Goal: Use online tool/utility

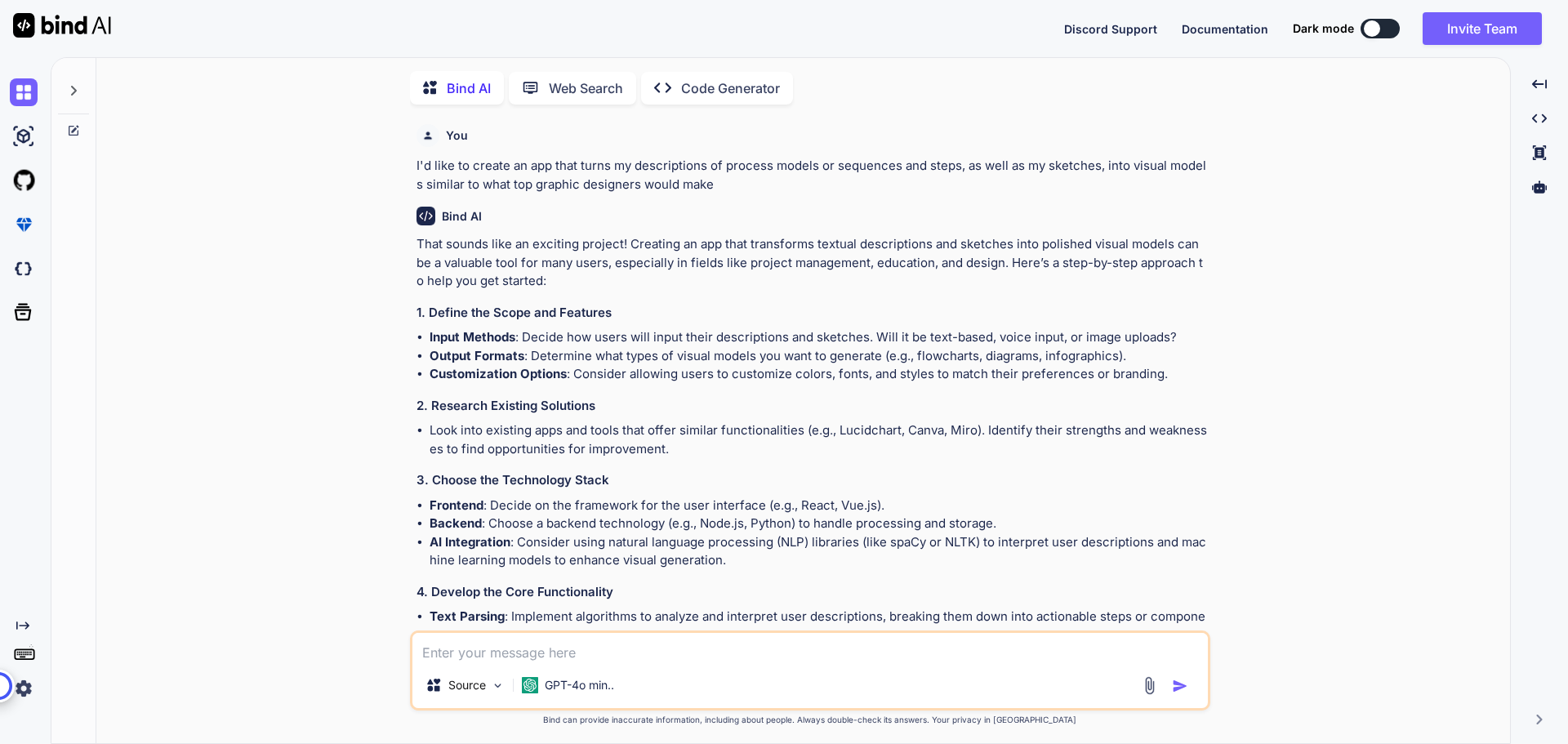
scroll to position [6, 0]
click at [693, 79] on p "Code Generator" at bounding box center [731, 86] width 99 height 20
type textarea "x"
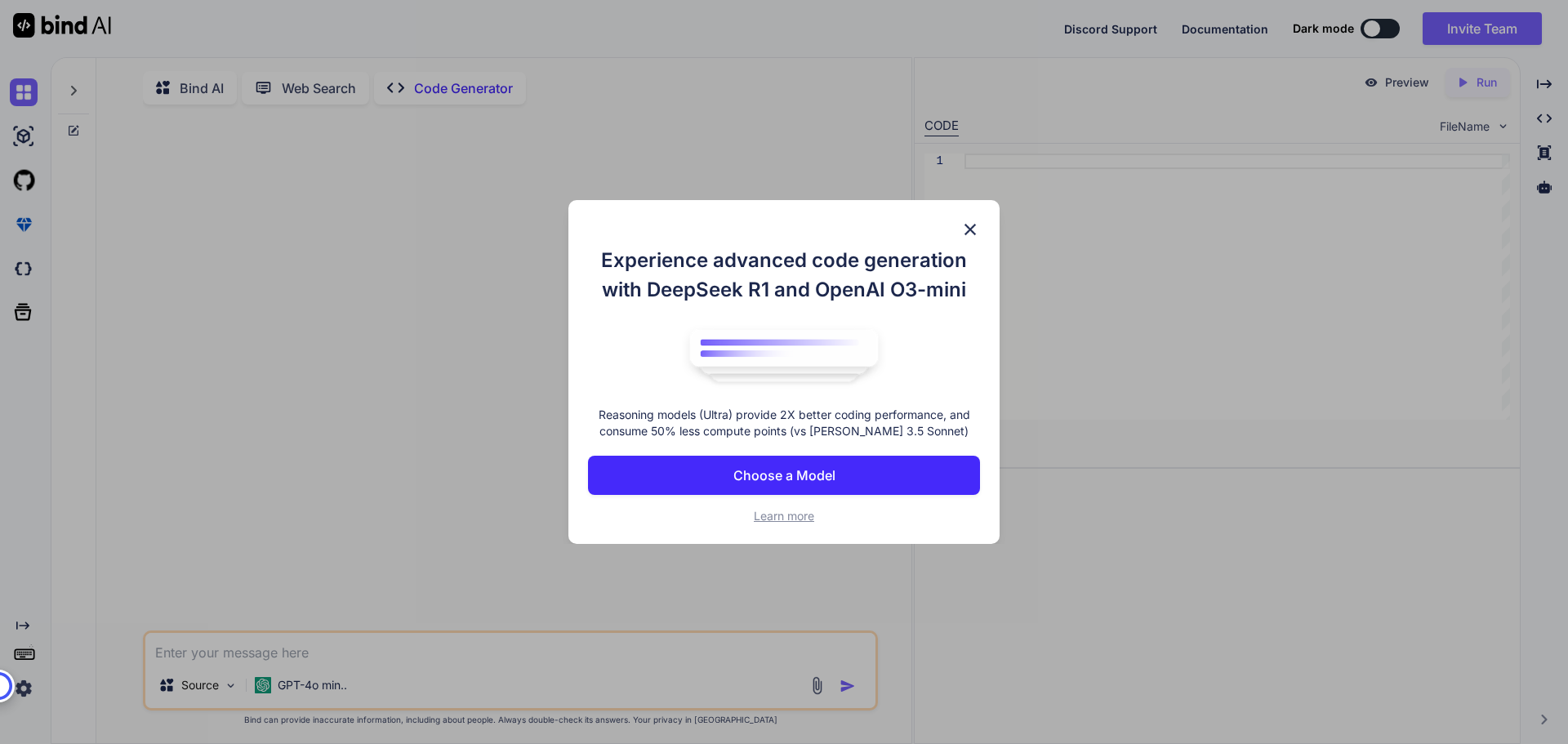
click at [768, 477] on p "Choose a Model" at bounding box center [784, 476] width 102 height 20
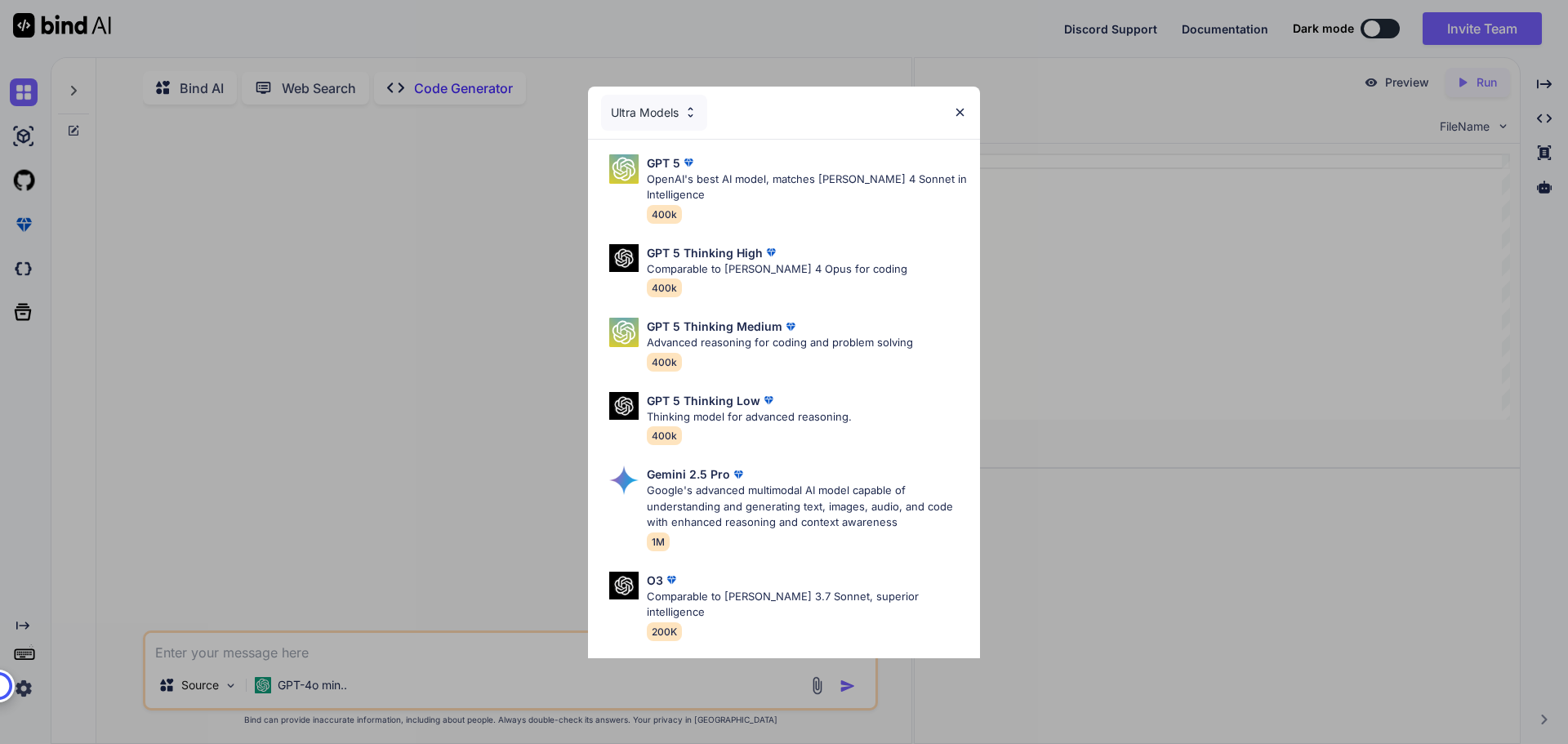
click at [960, 112] on img at bounding box center [960, 112] width 14 height 14
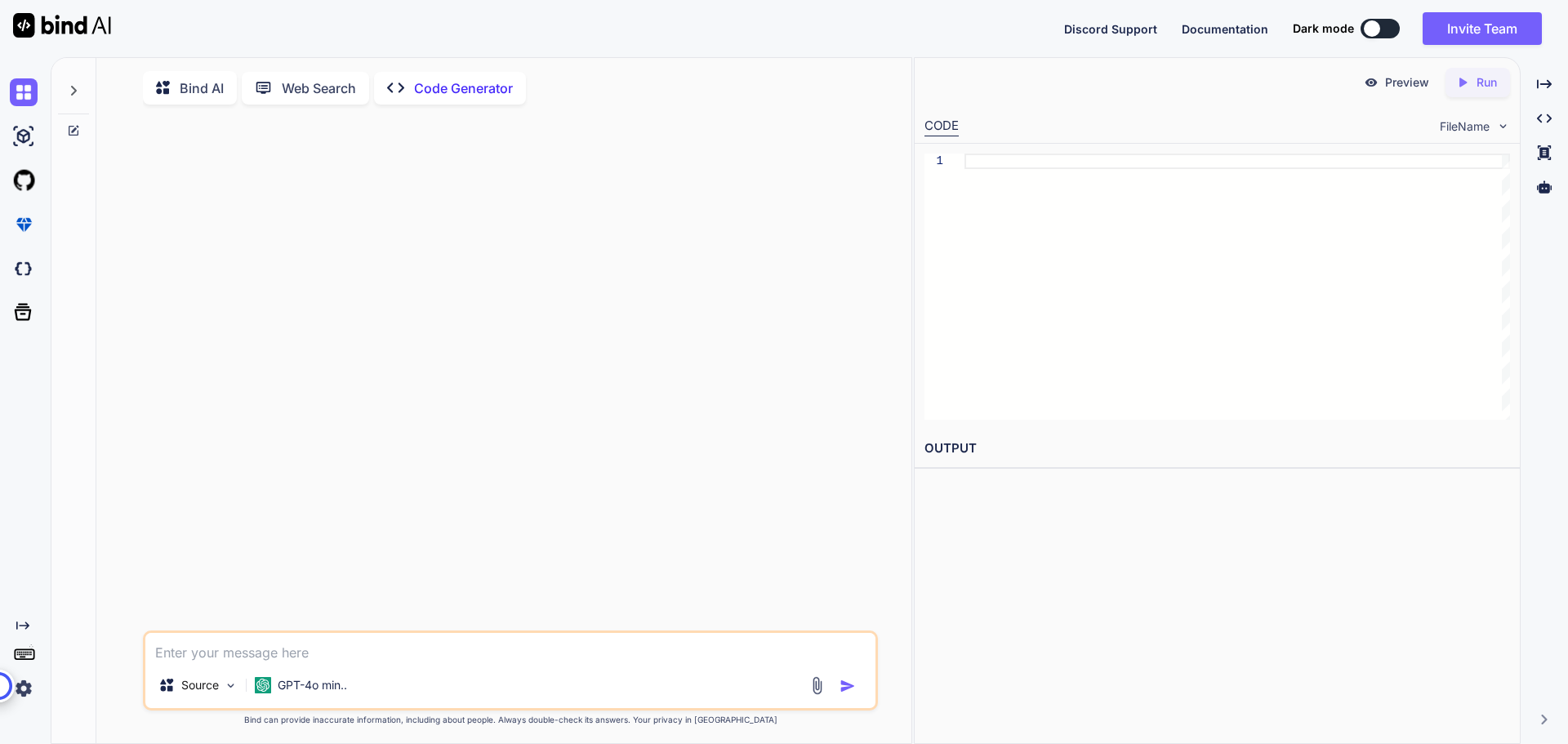
click at [203, 86] on p "Bind AI" at bounding box center [202, 88] width 45 height 20
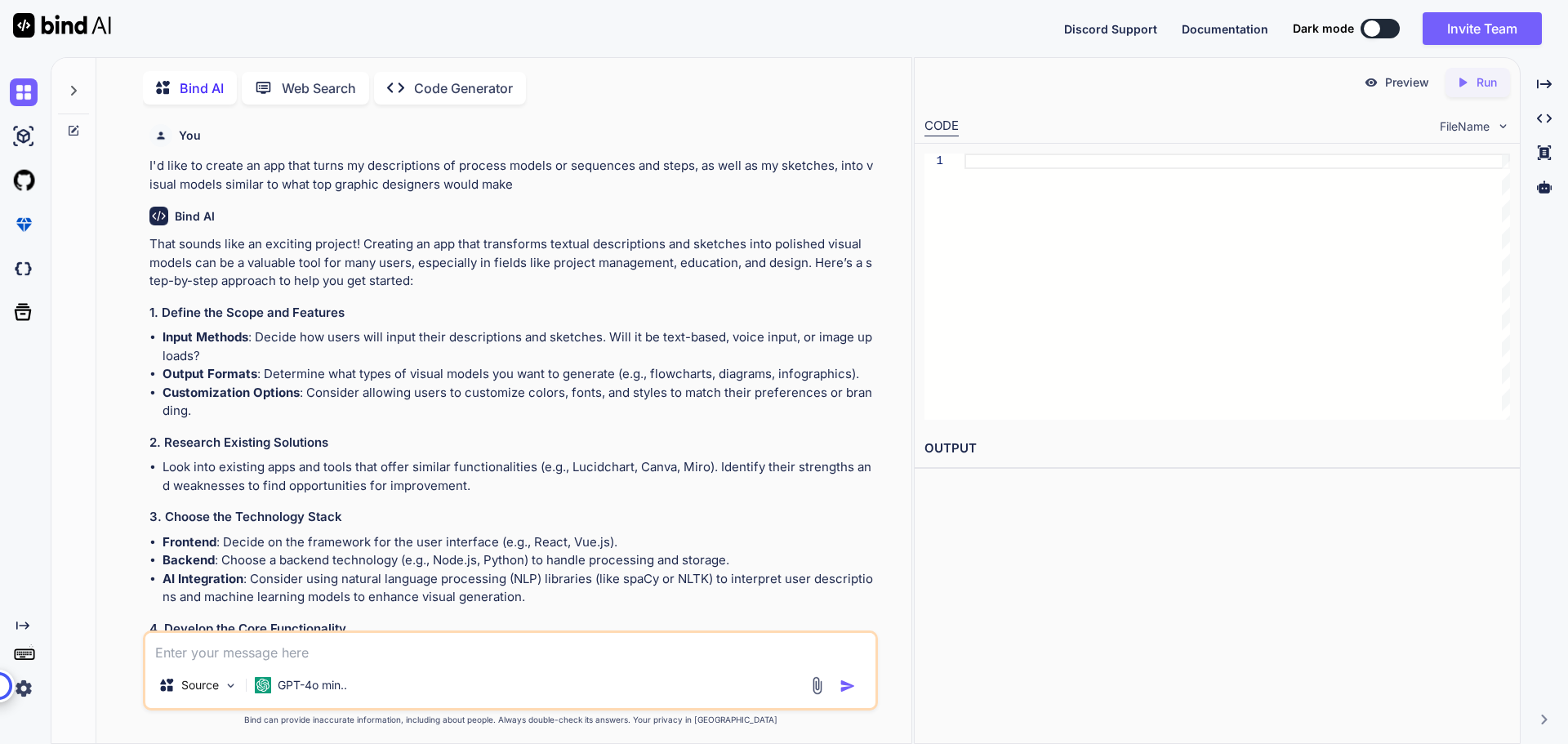
scroll to position [6, 0]
click at [1541, 81] on icon "Created with Pixso." at bounding box center [1544, 84] width 15 height 15
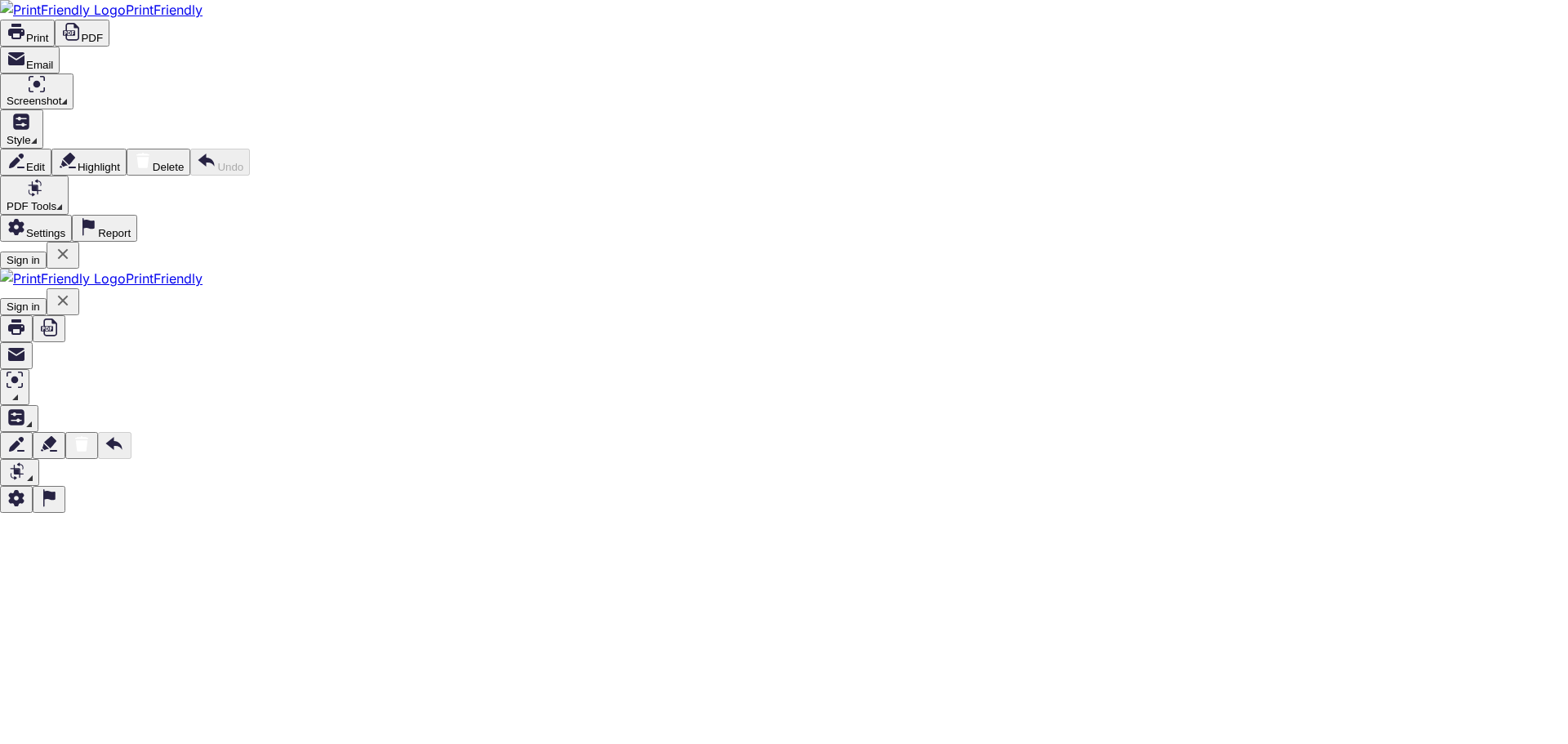
scroll to position [0, 0]
click at [103, 32] on span "PDF" at bounding box center [92, 38] width 22 height 12
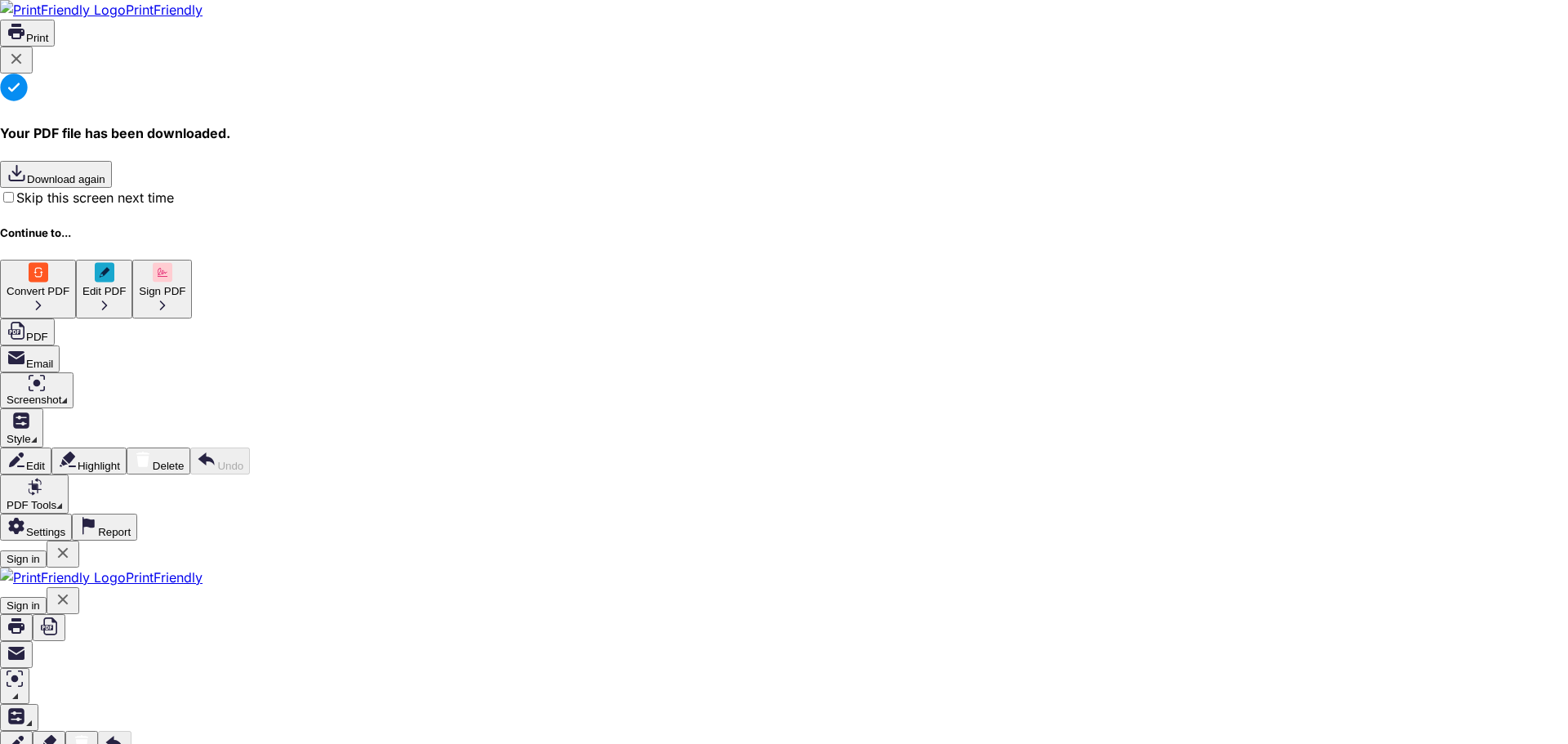
click at [22, 64] on icon at bounding box center [17, 60] width 11 height 11
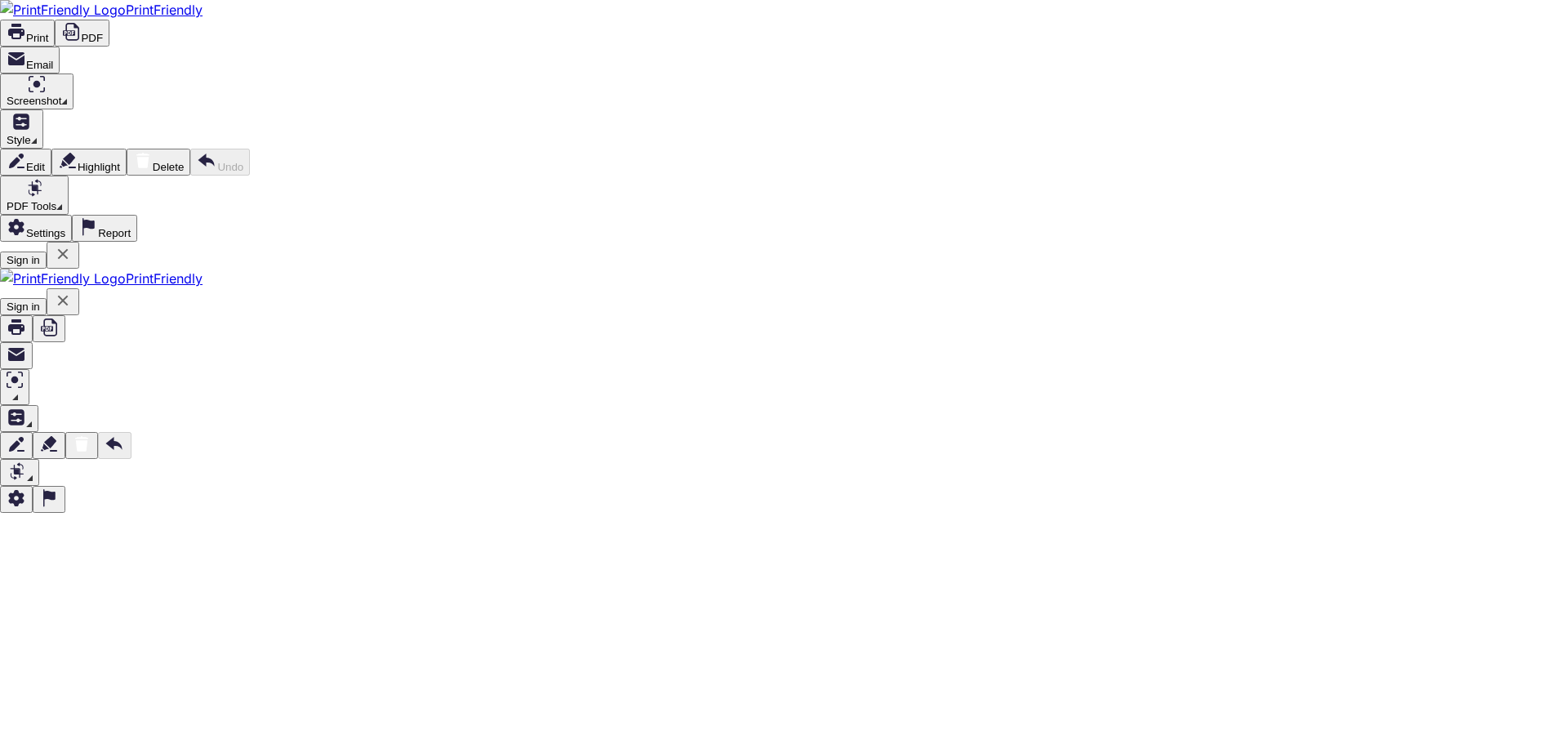
click at [79, 241] on button at bounding box center [62, 255] width 33 height 27
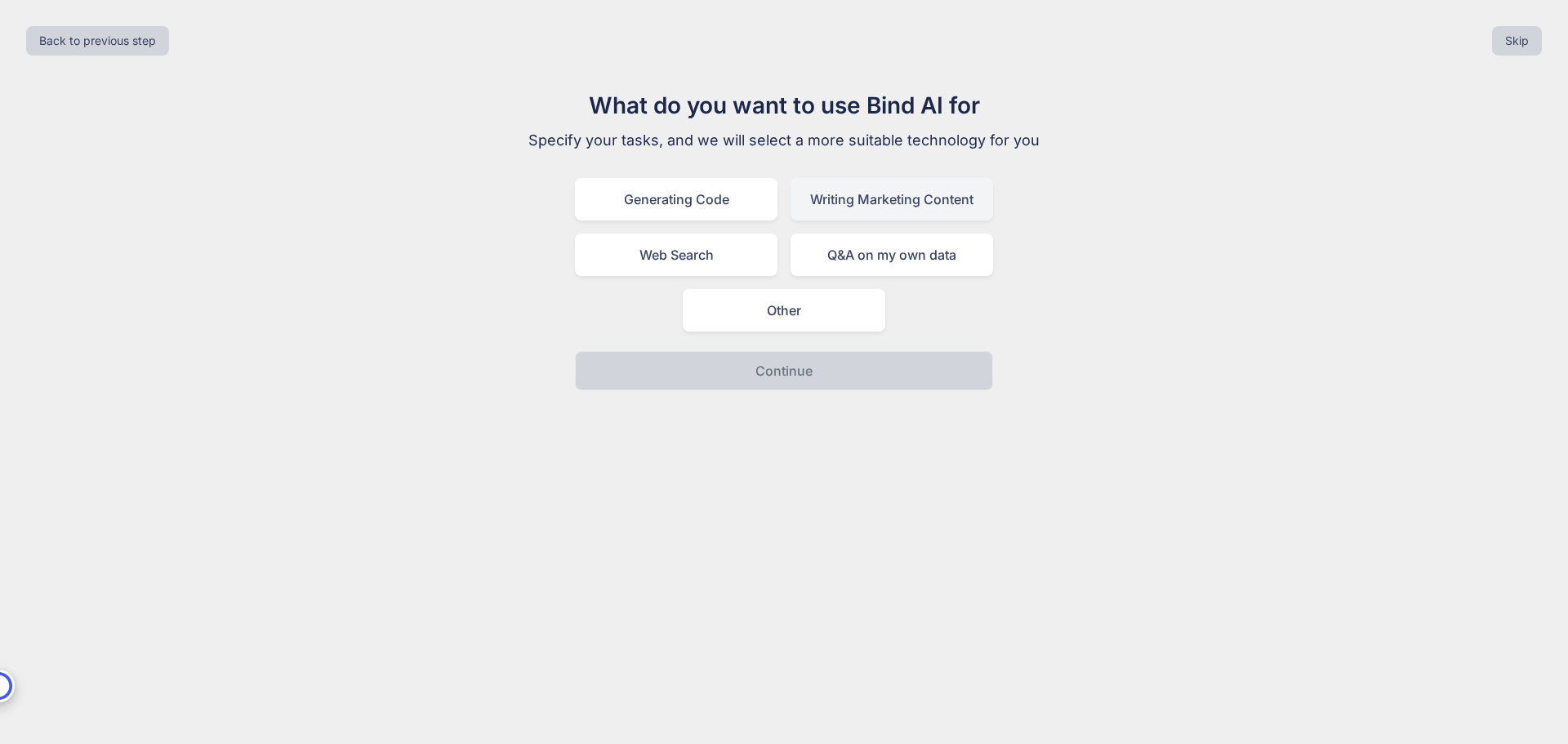
click at [862, 198] on div "Writing Marketing Content" at bounding box center [891, 200] width 202 height 43
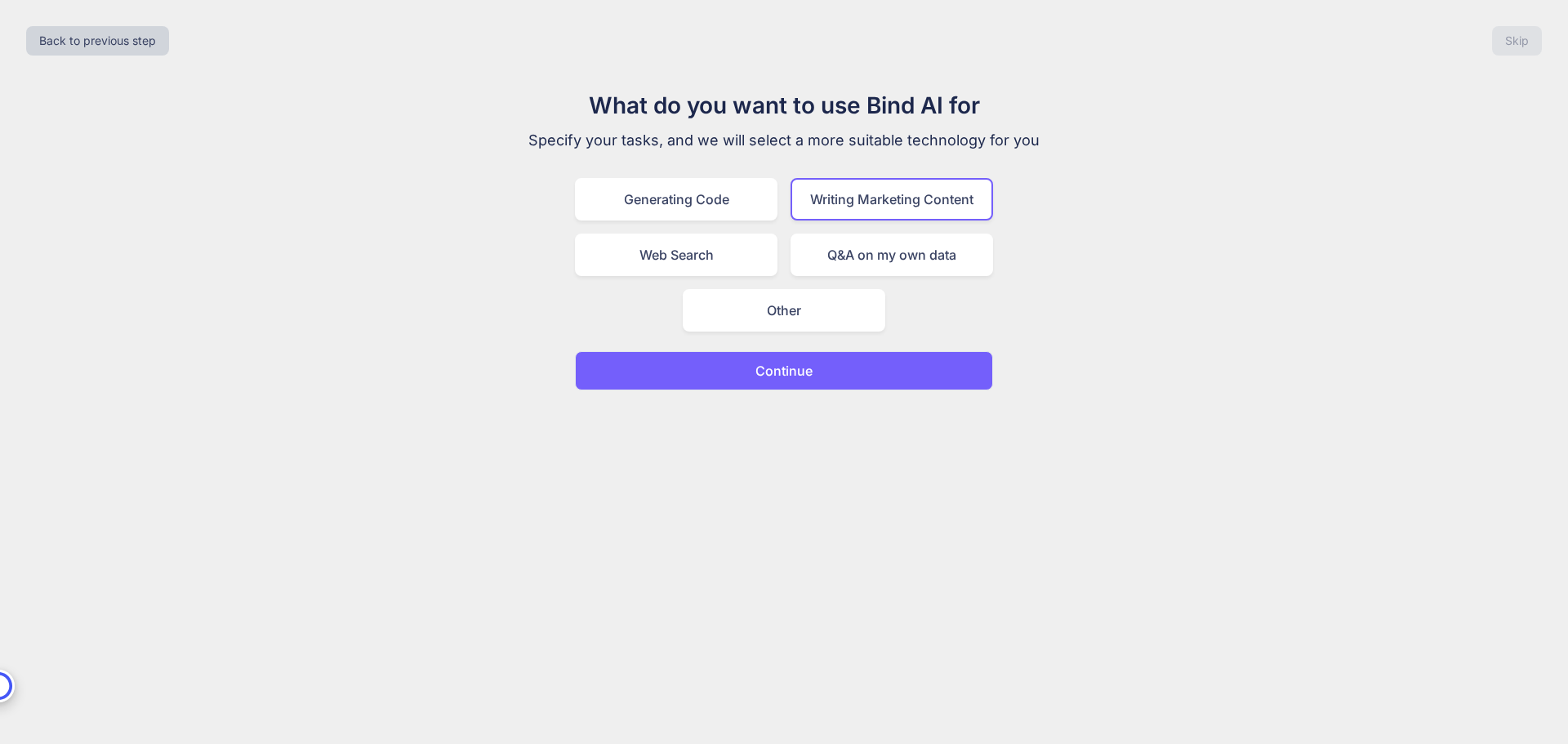
click at [795, 372] on p "Continue" at bounding box center [784, 371] width 57 height 20
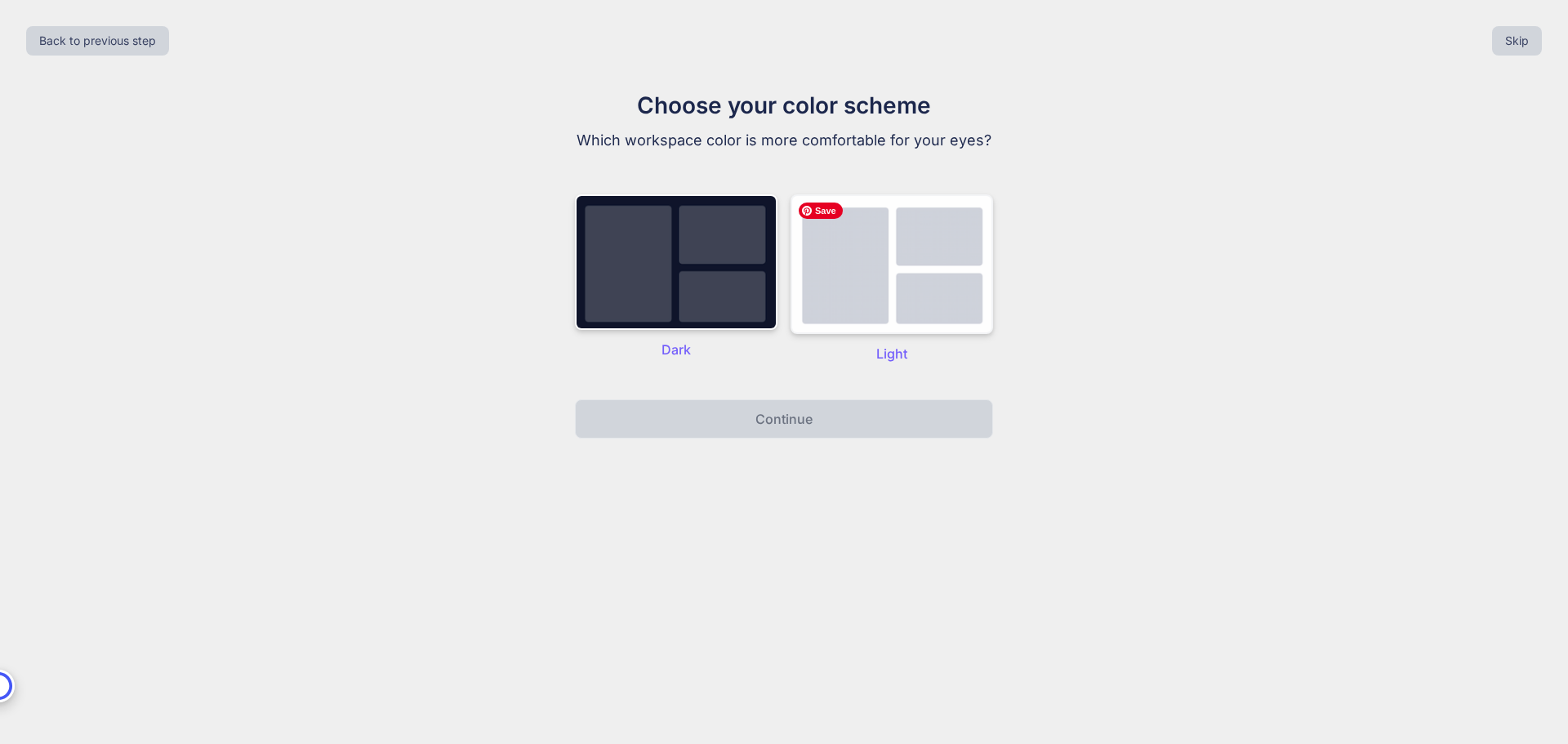
click at [836, 285] on img at bounding box center [891, 264] width 202 height 140
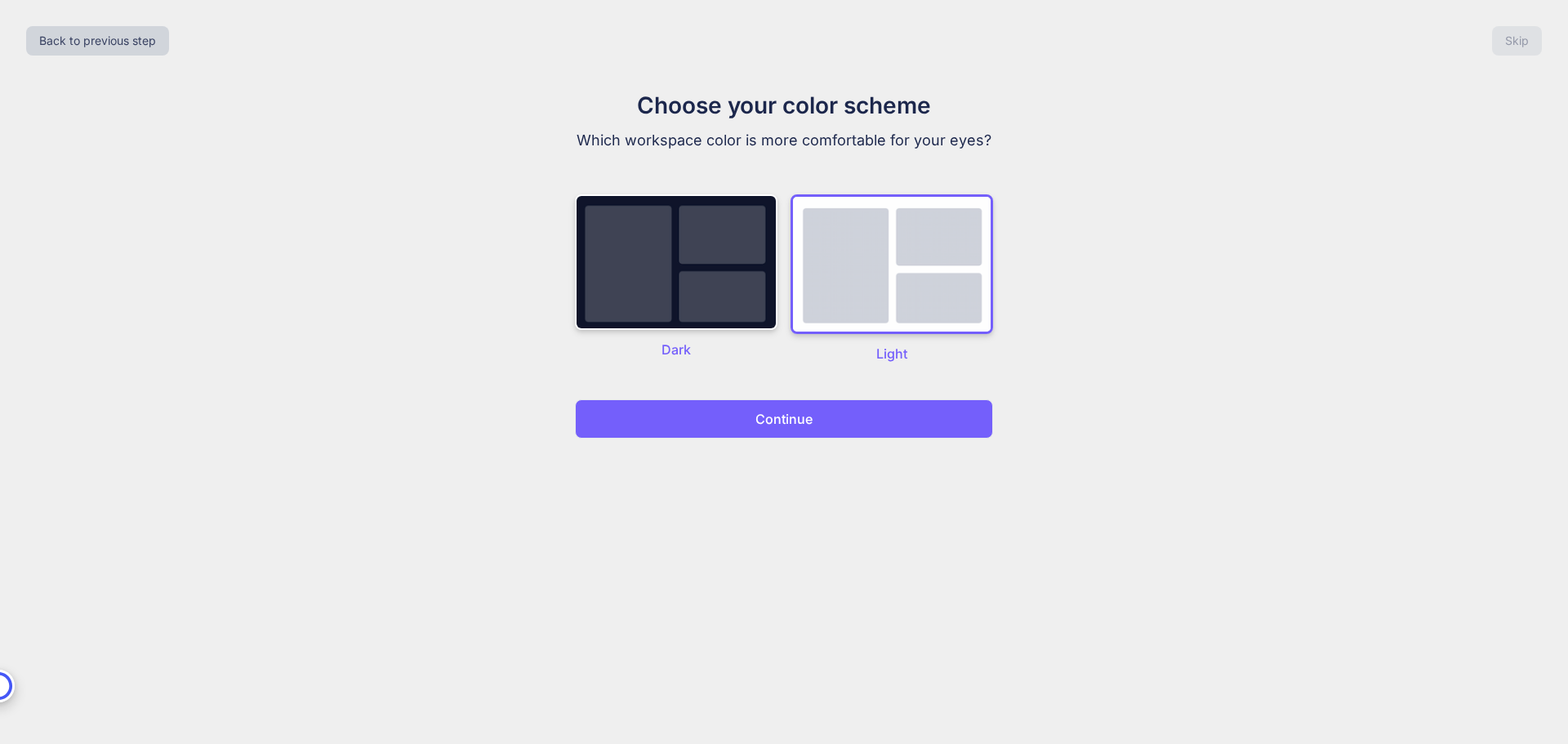
click at [785, 421] on p "Continue" at bounding box center [784, 419] width 57 height 20
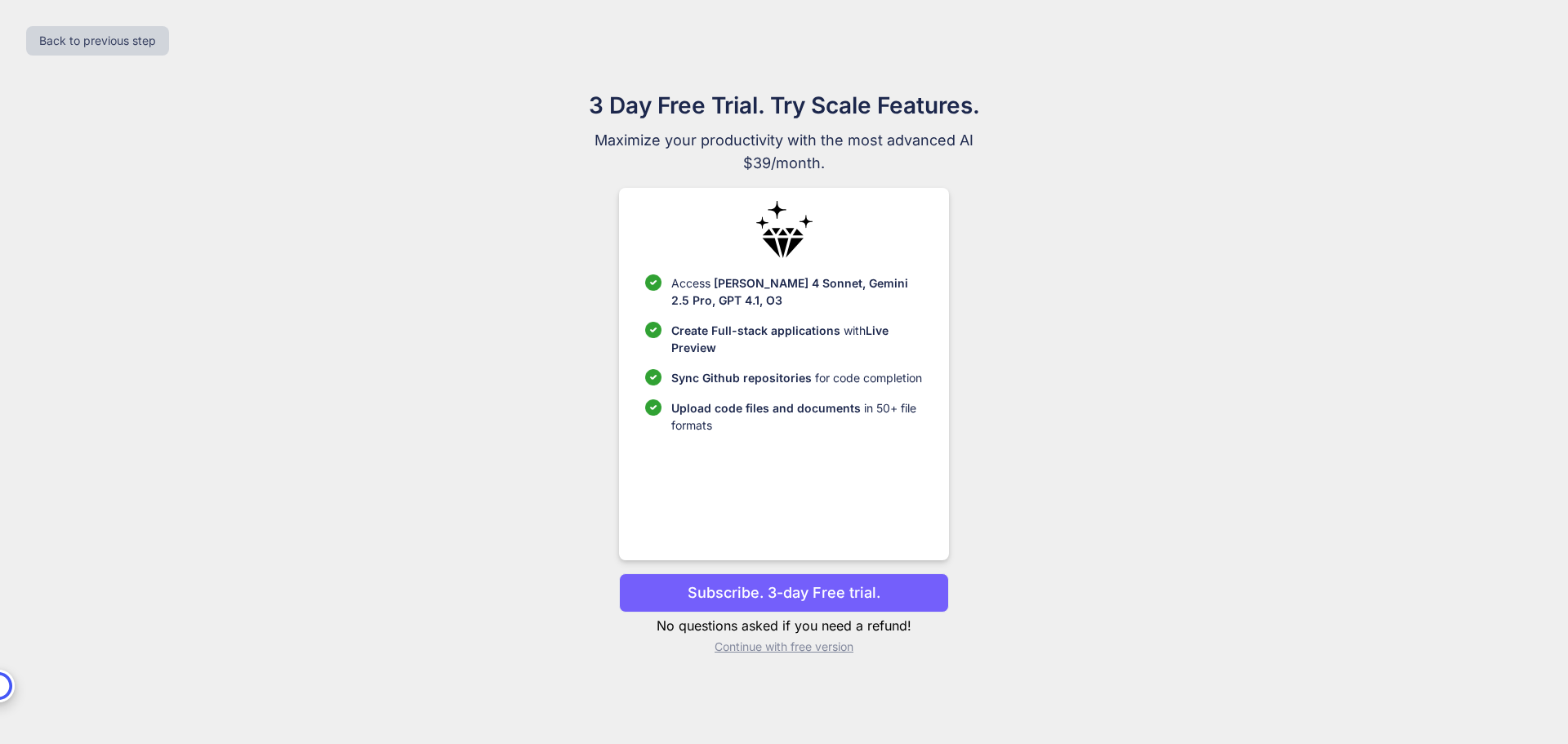
click at [810, 644] on p "Continue with free version" at bounding box center [783, 647] width 329 height 16
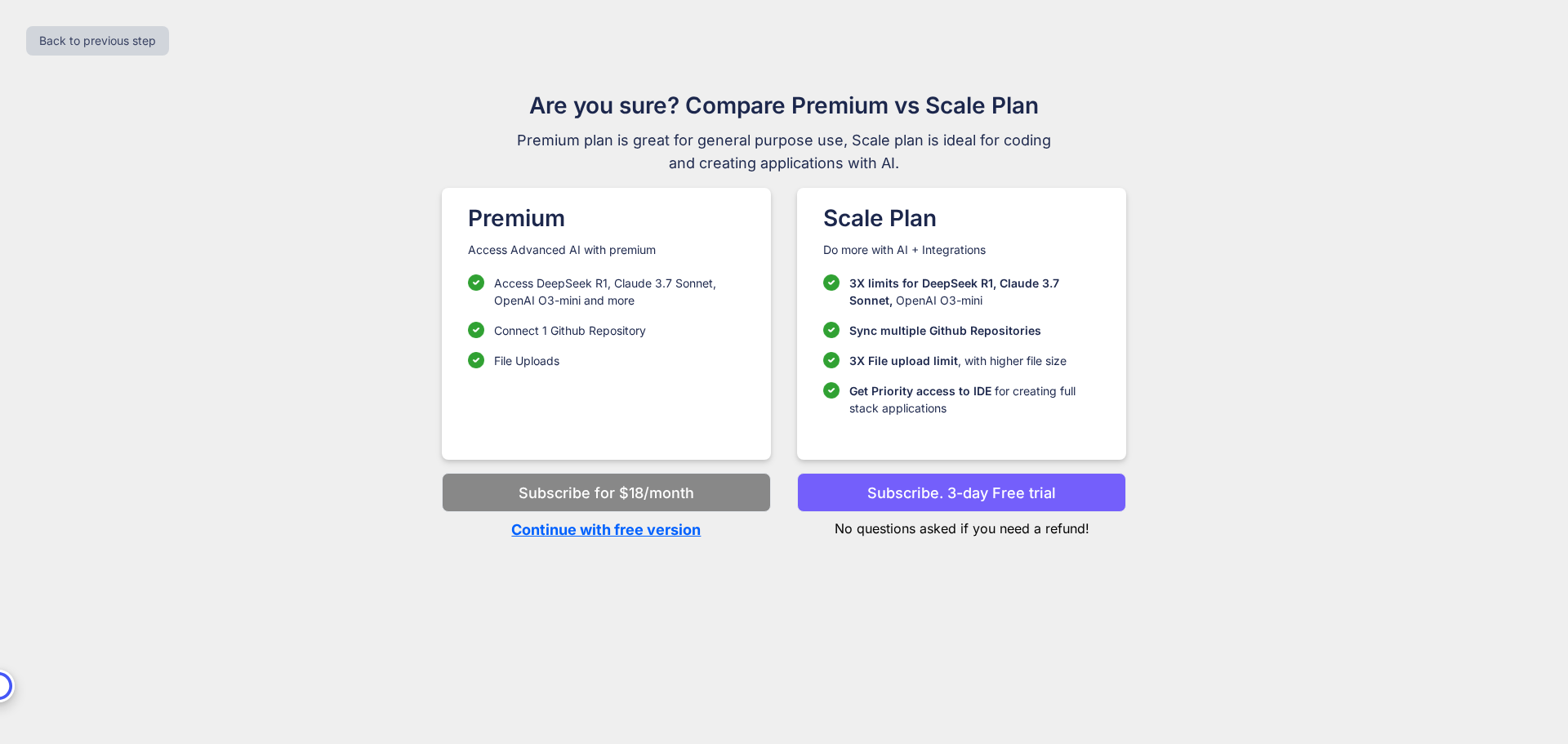
click at [649, 527] on p "Continue with free version" at bounding box center [606, 529] width 329 height 22
